Goal: Task Accomplishment & Management: Complete application form

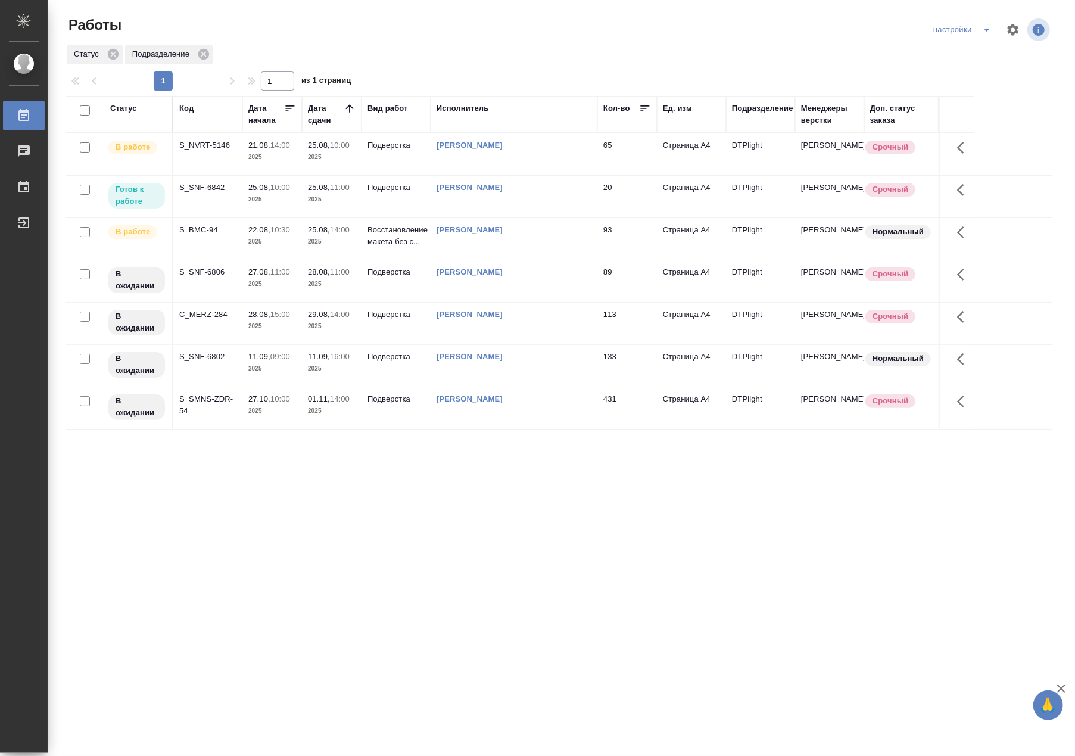
click at [185, 198] on td "S_SNF-6842" at bounding box center [207, 197] width 69 height 42
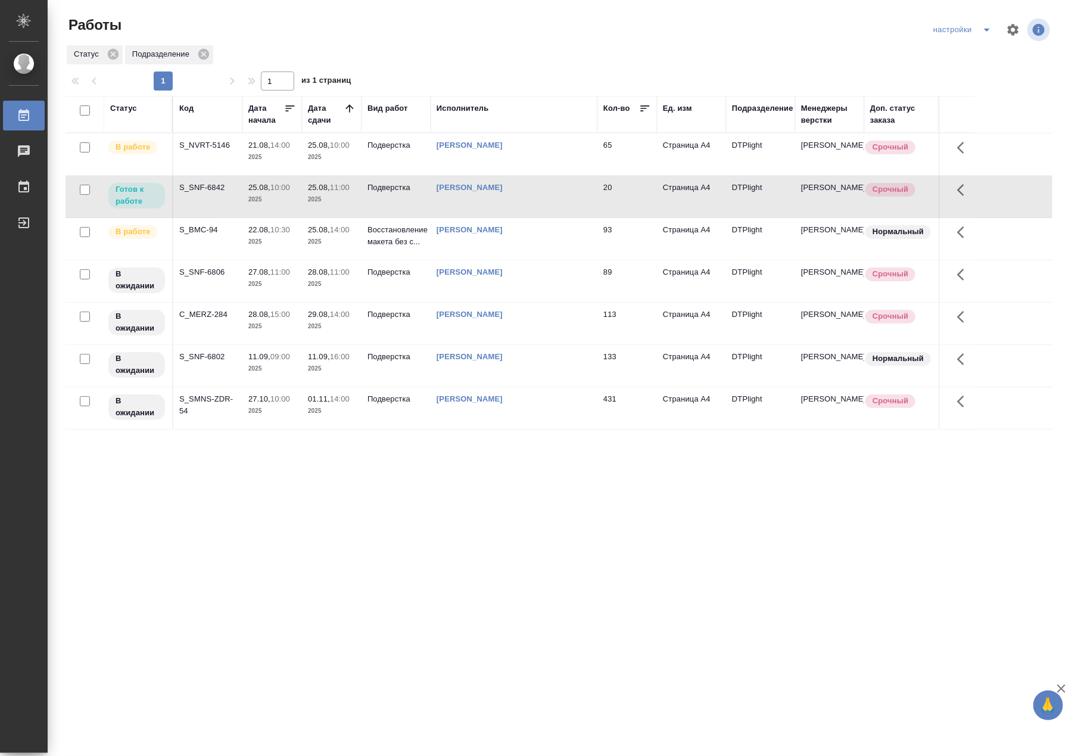
click at [185, 198] on td "S_SNF-6842" at bounding box center [207, 197] width 69 height 42
click at [220, 158] on td "S_NVRT-5146" at bounding box center [207, 154] width 69 height 42
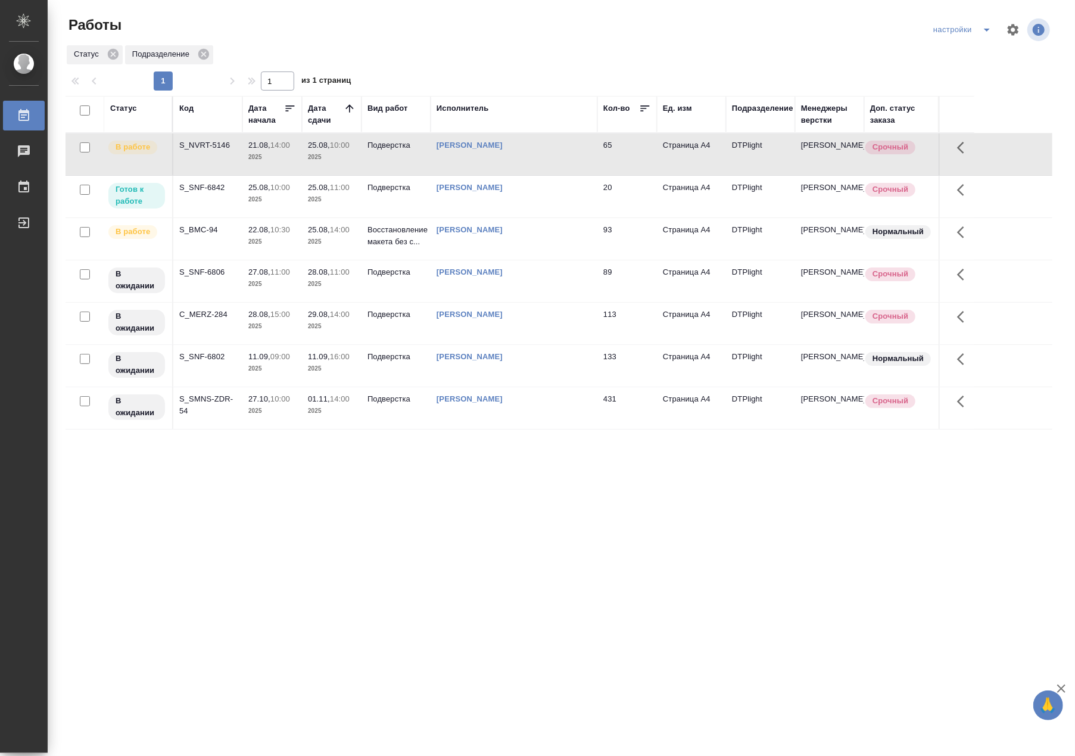
click at [220, 158] on td "S_NVRT-5146" at bounding box center [207, 154] width 69 height 42
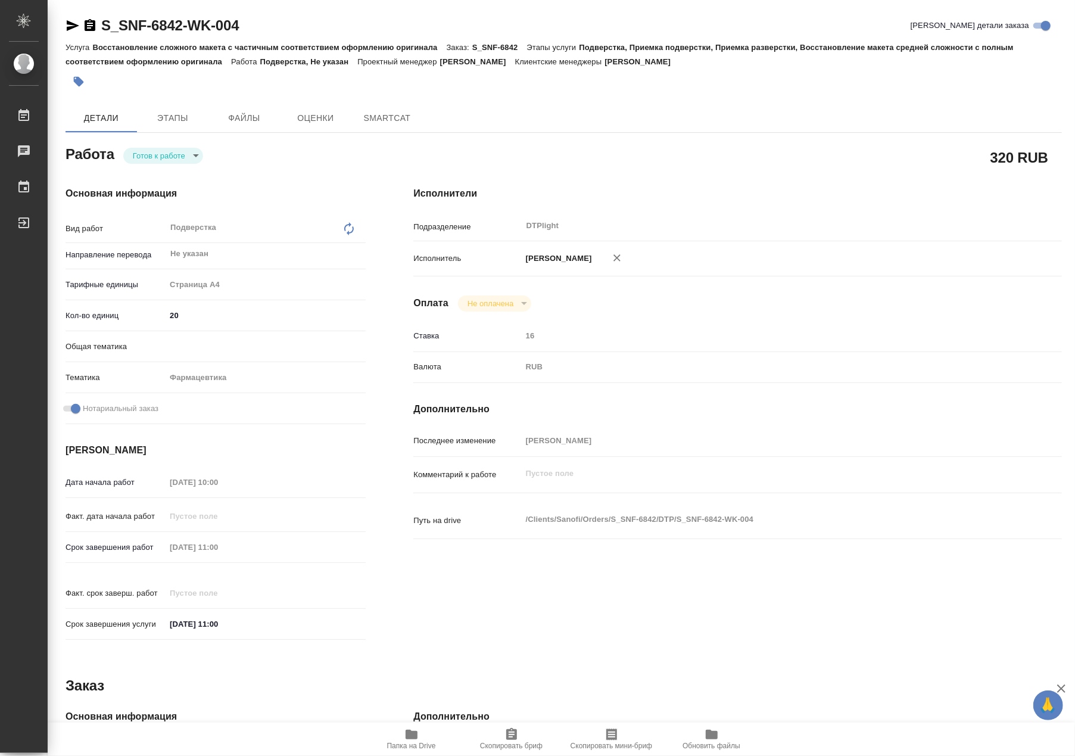
type textarea "x"
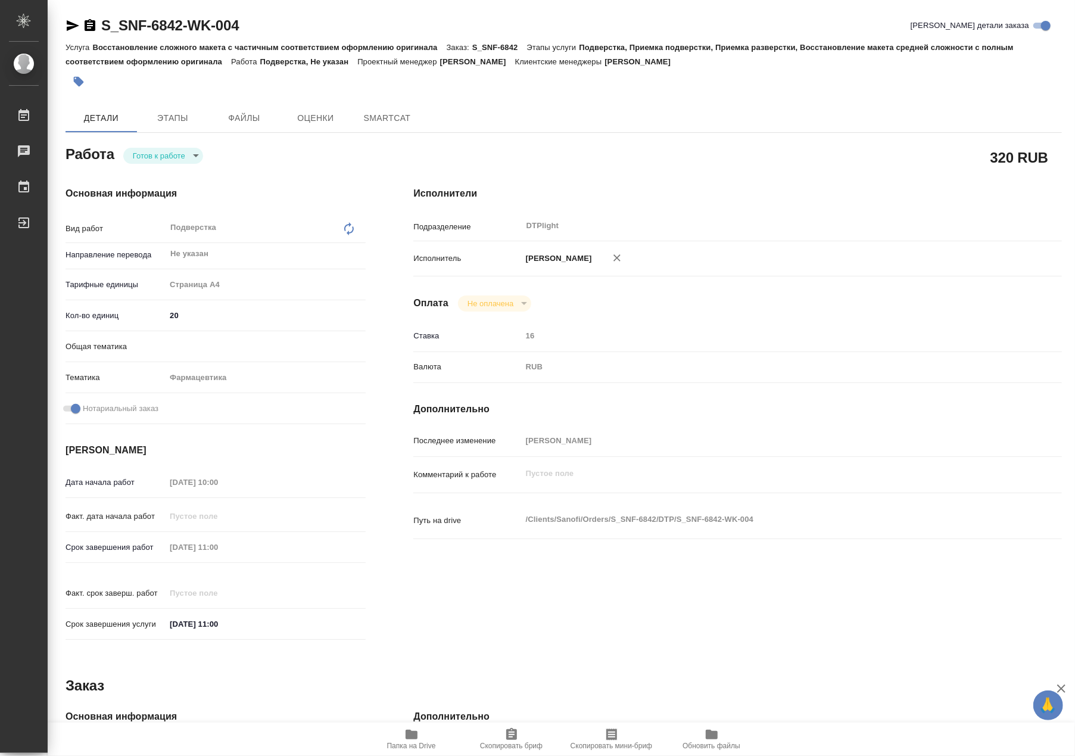
type textarea "x"
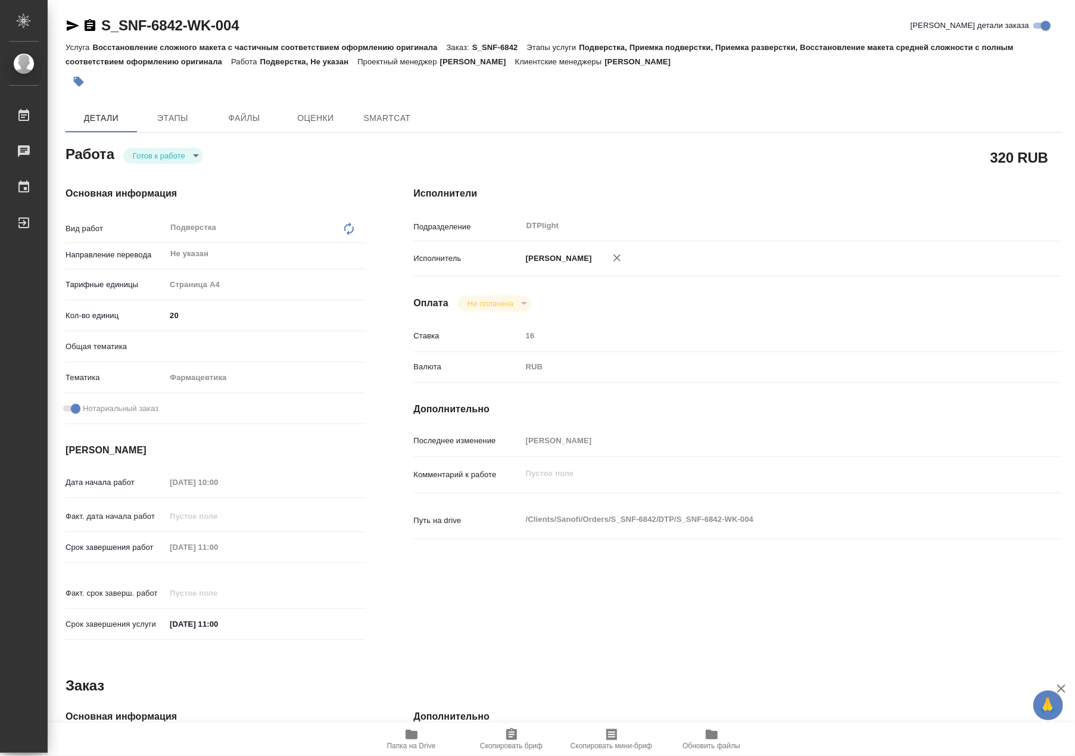
type textarea "x"
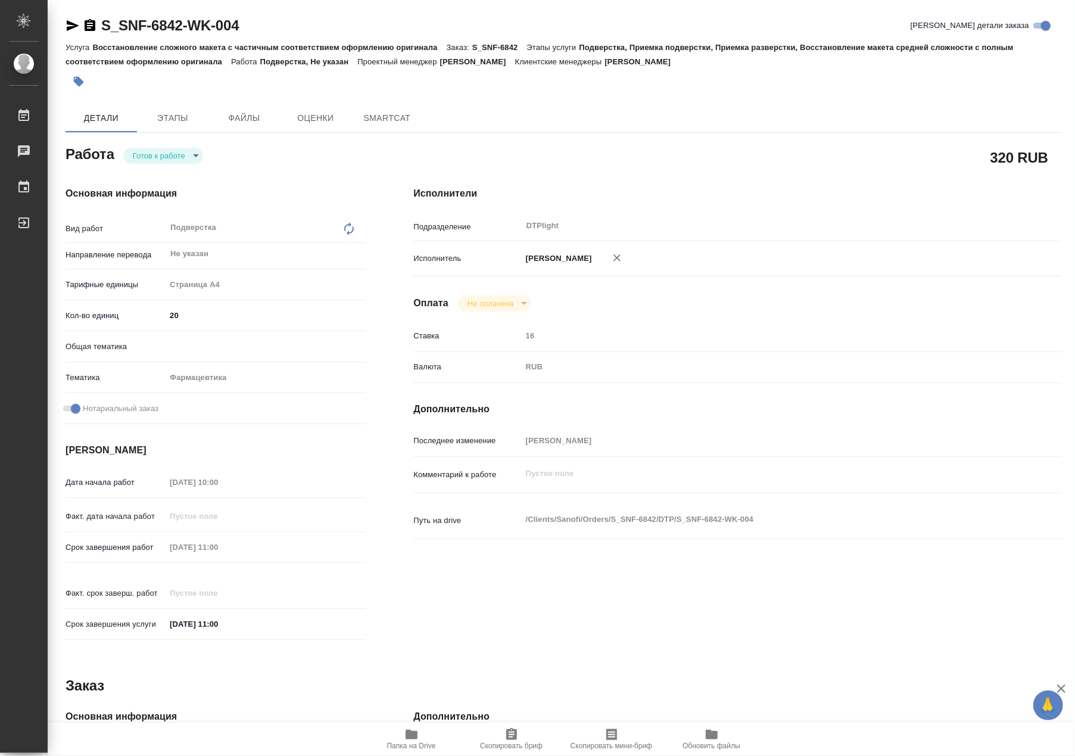
type textarea "x"
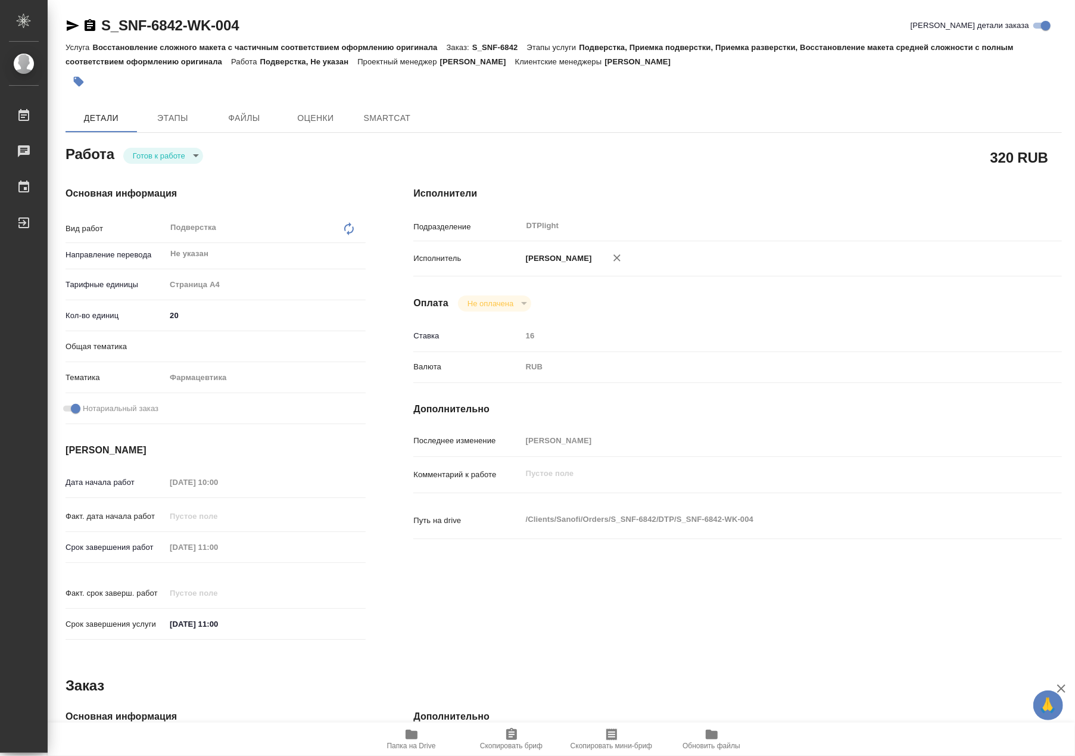
type textarea "x"
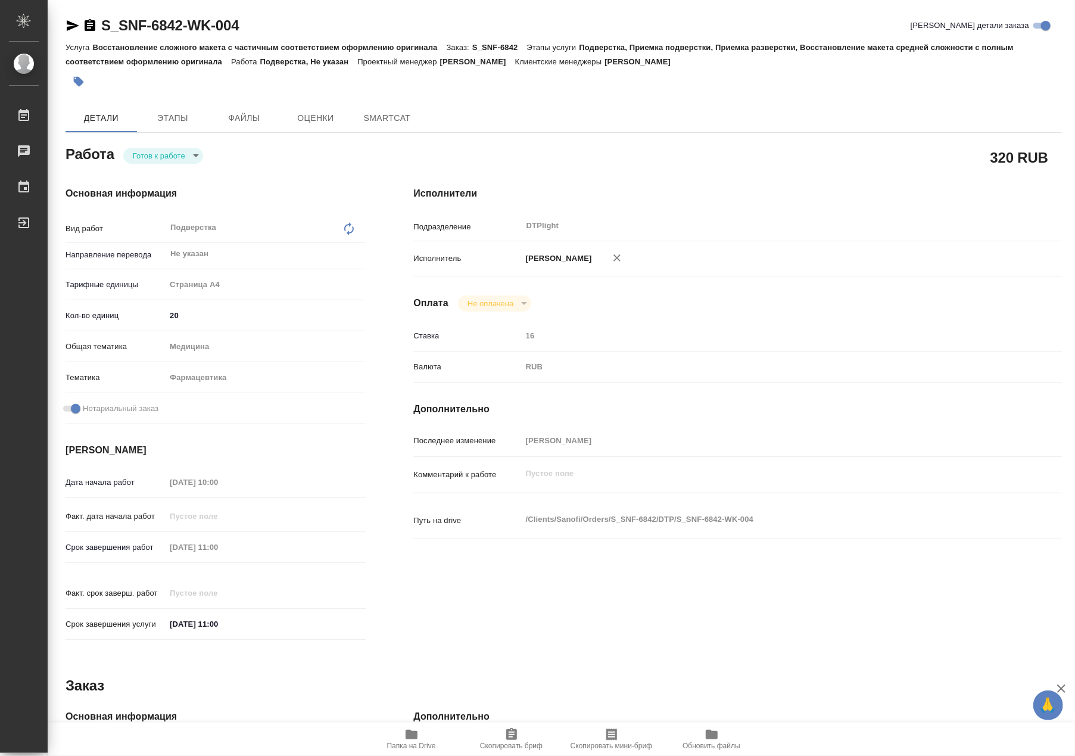
type textarea "x"
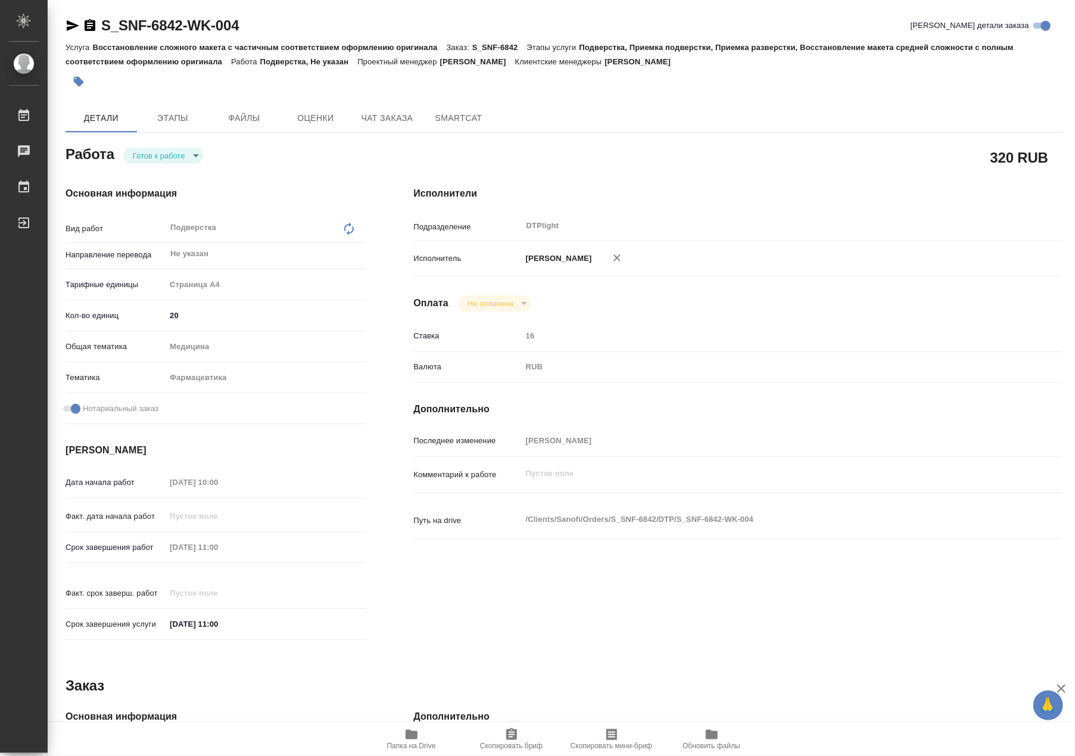
type textarea "x"
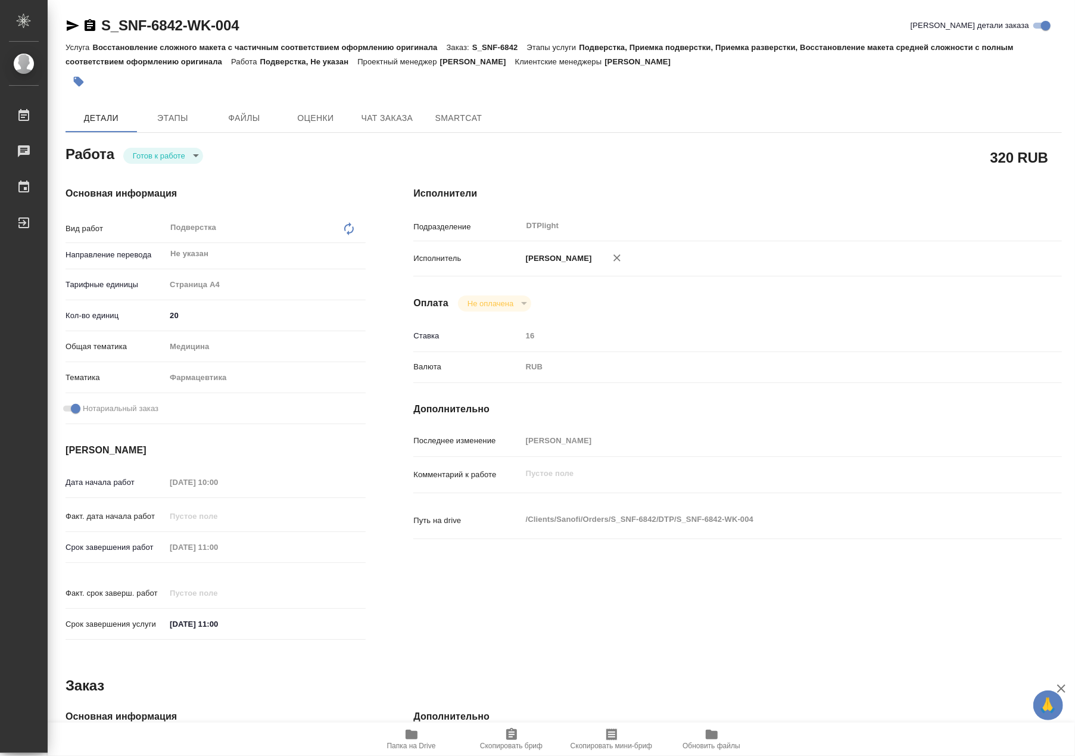
type textarea "x"
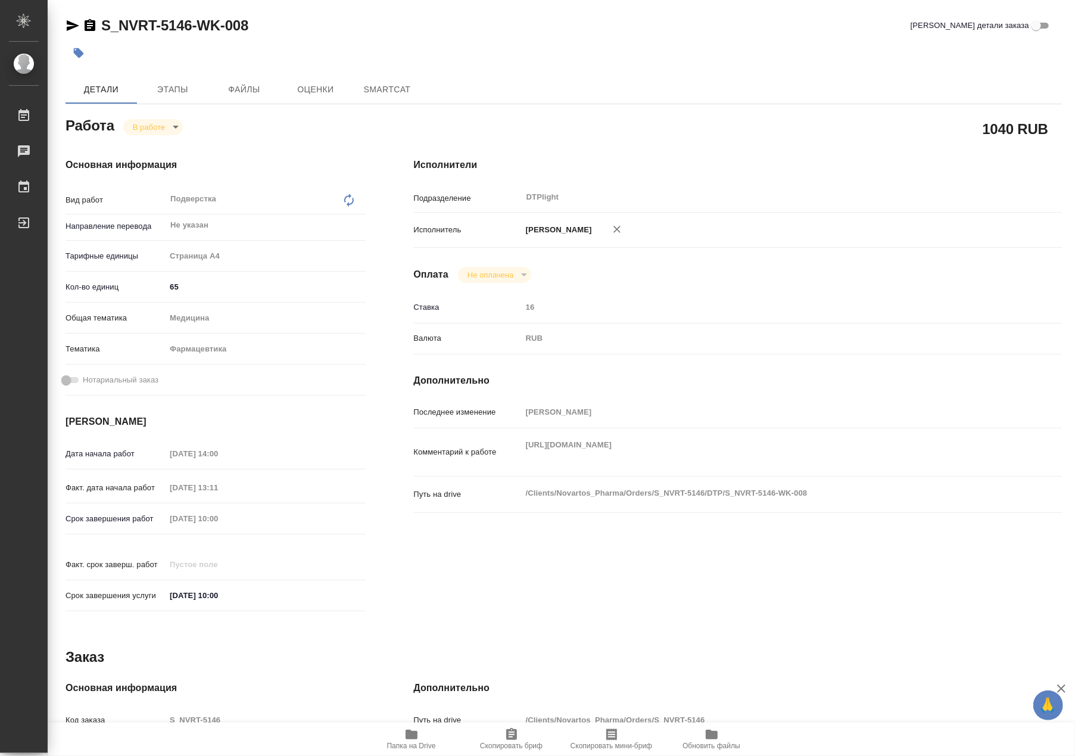
type textarea "x"
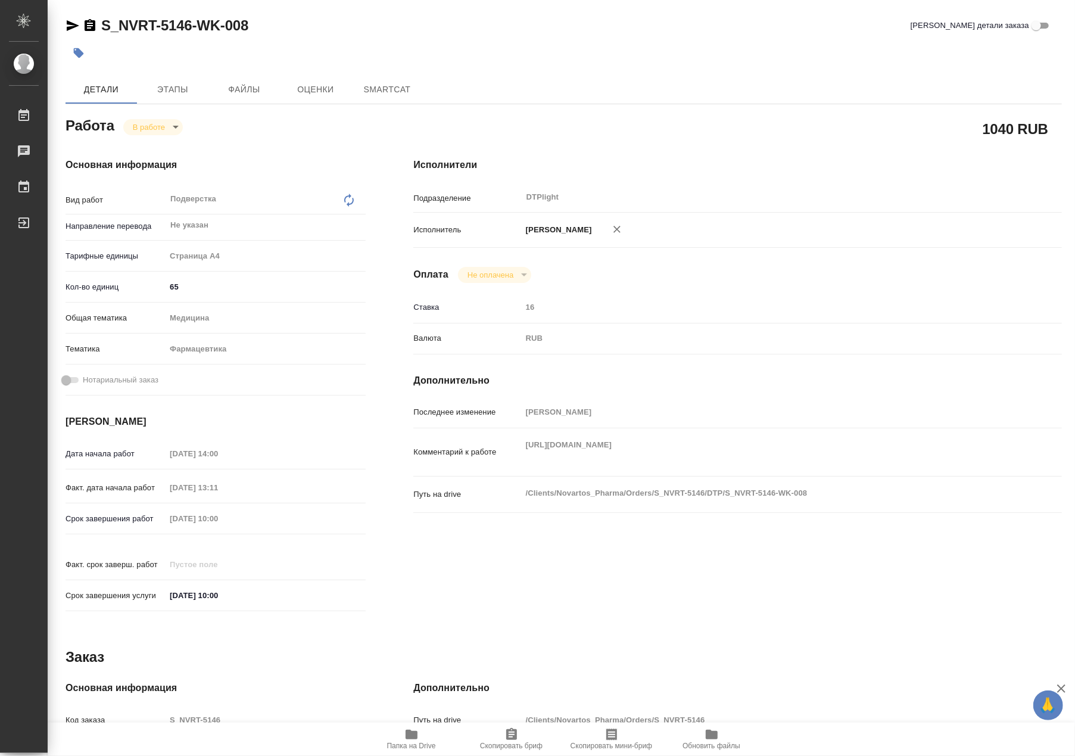
type textarea "x"
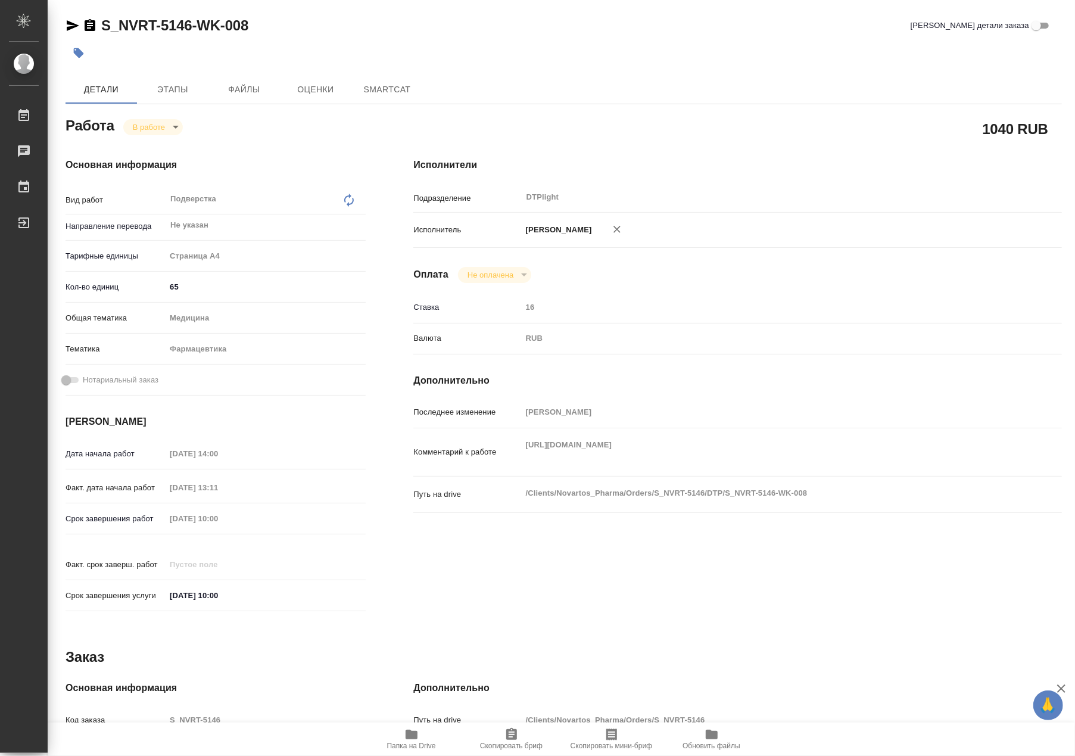
type textarea "x"
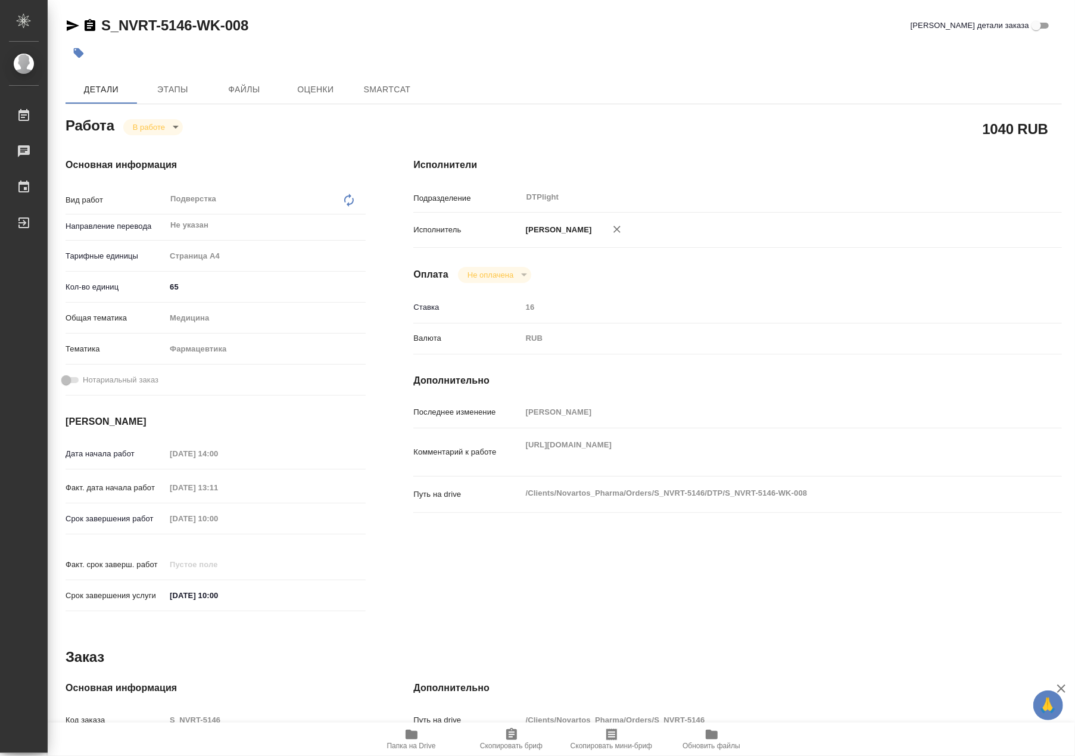
type textarea "x"
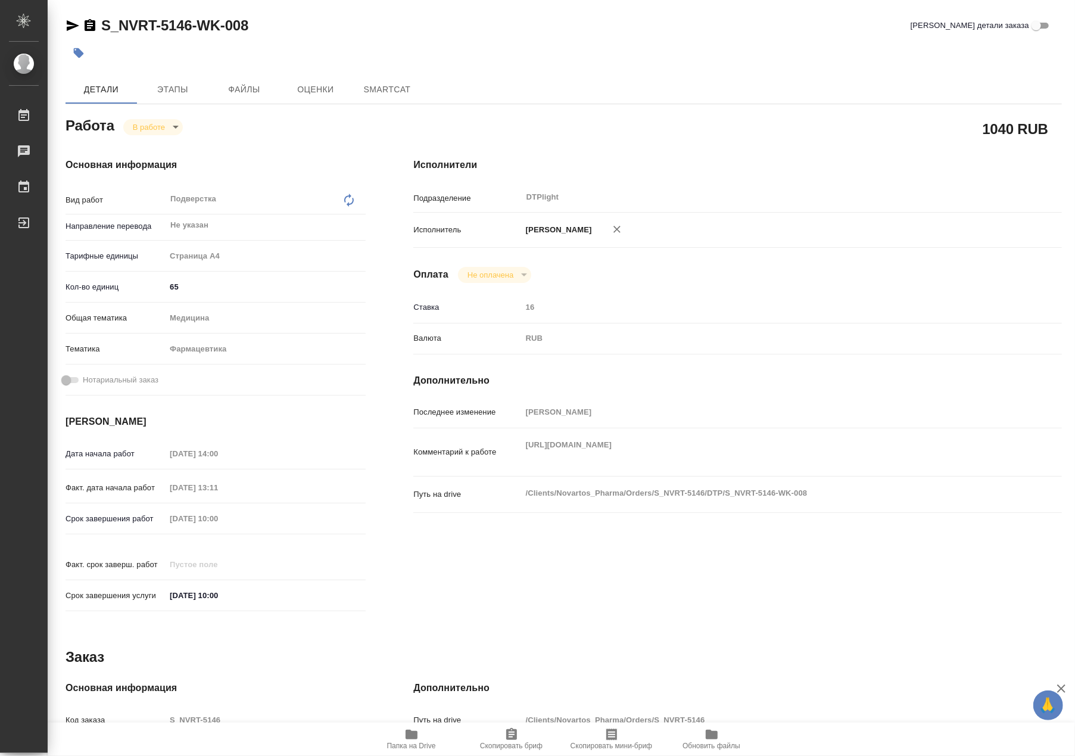
type textarea "x"
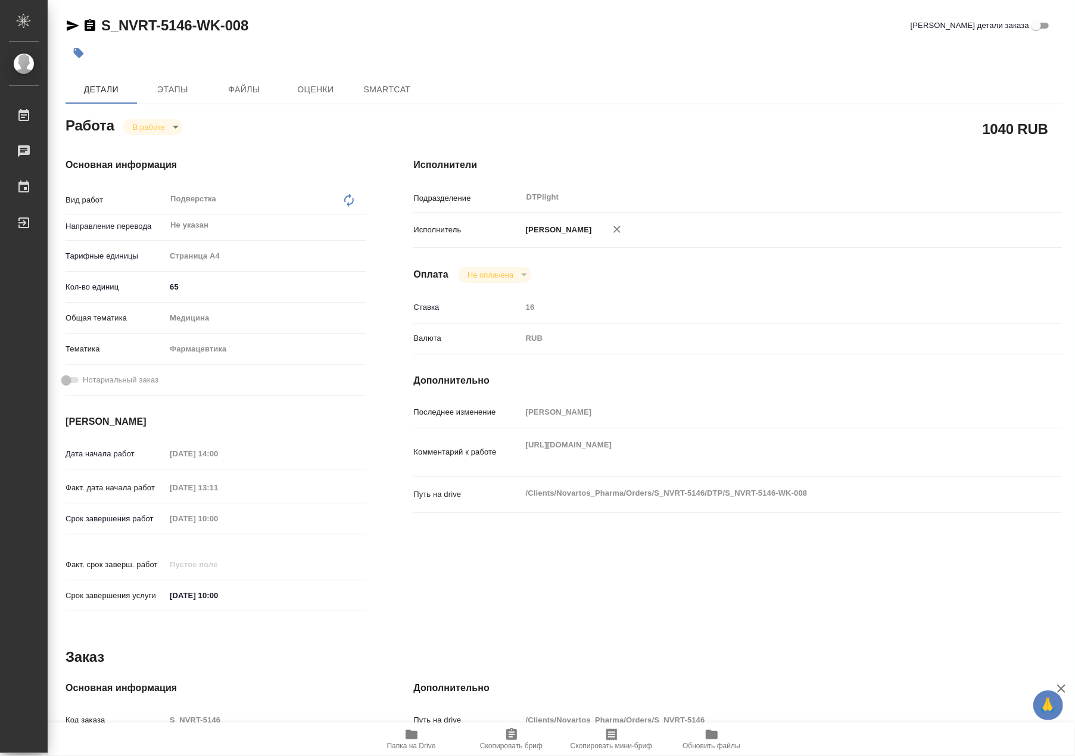
type textarea "x"
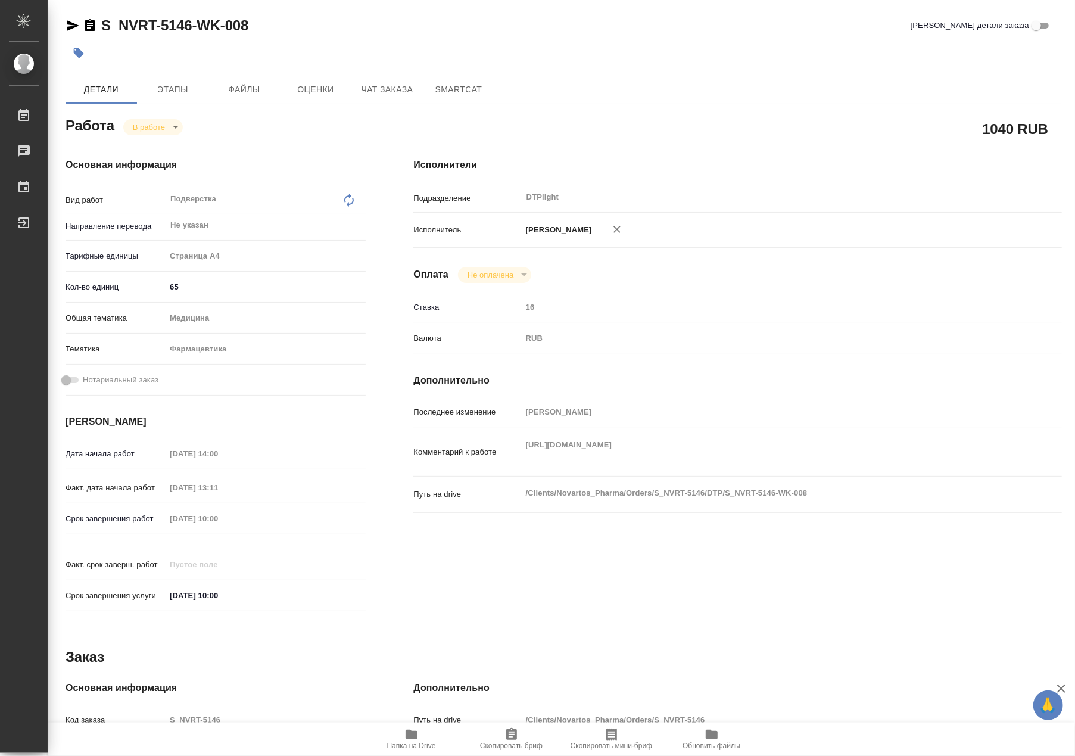
type textarea "x"
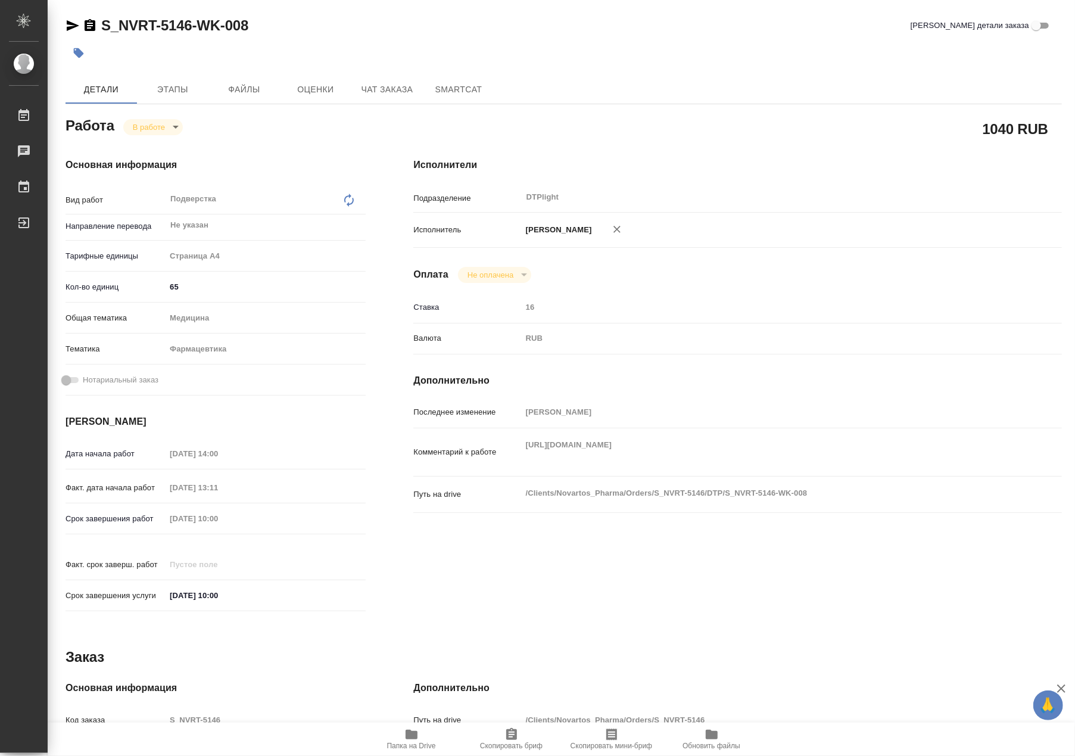
type textarea "x"
